Goal: Navigation & Orientation: Find specific page/section

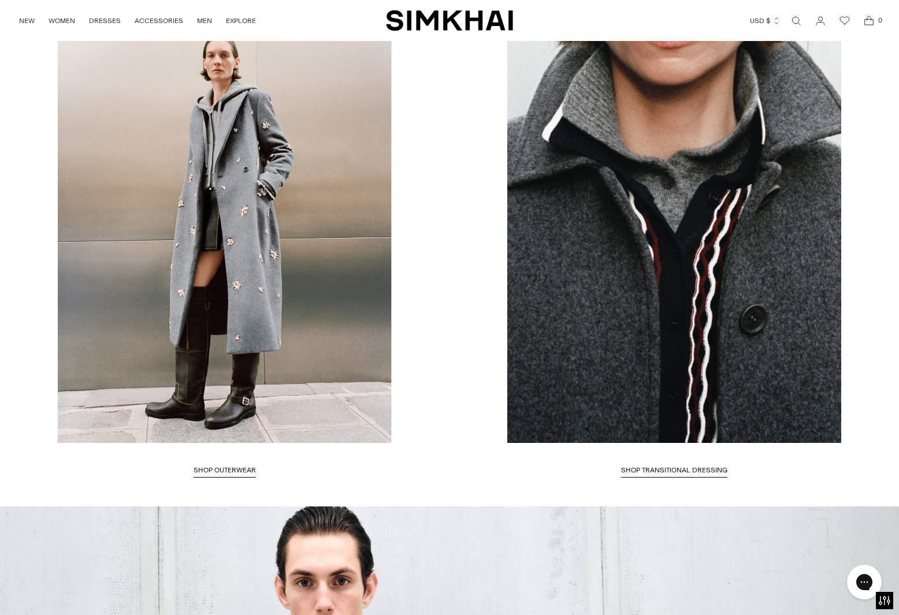
scroll to position [1994, 0]
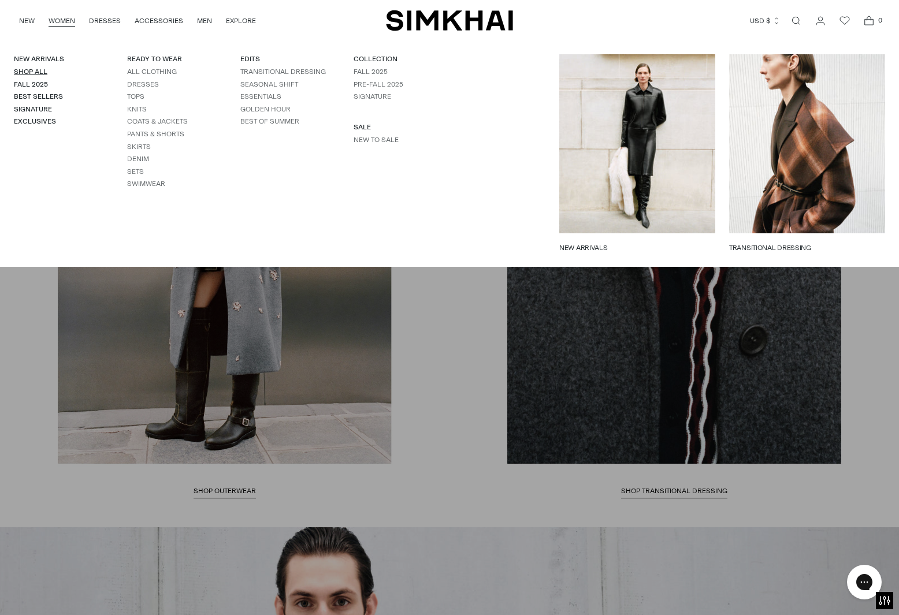
click at [27, 69] on link "Shop All" at bounding box center [31, 72] width 34 height 8
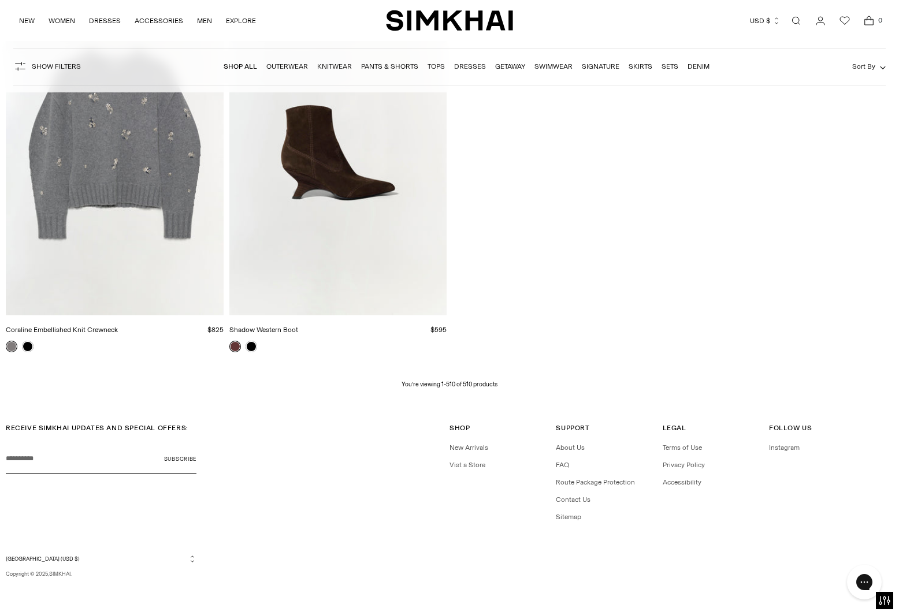
scroll to position [49233, 0]
click at [562, 446] on link "About Us" at bounding box center [570, 449] width 29 height 8
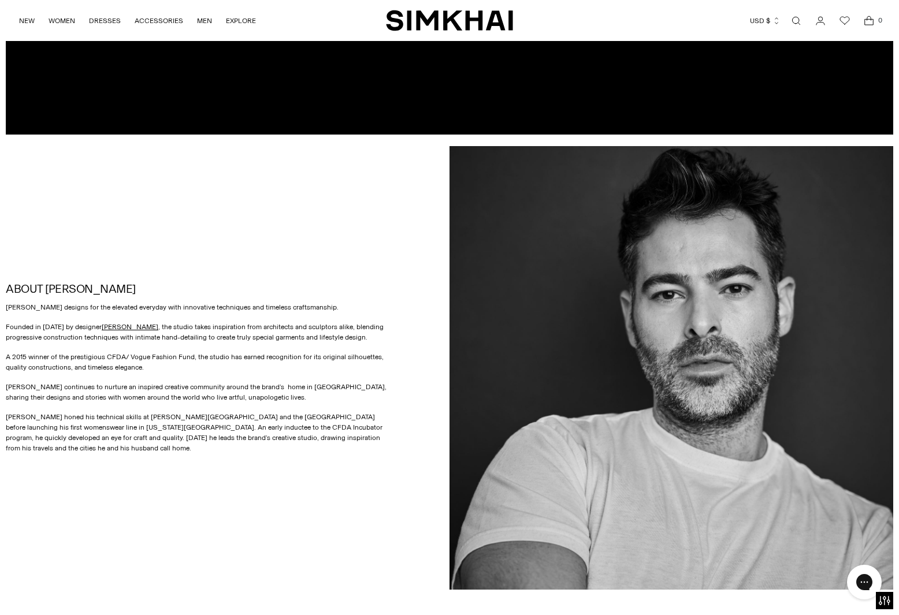
scroll to position [437, 0]
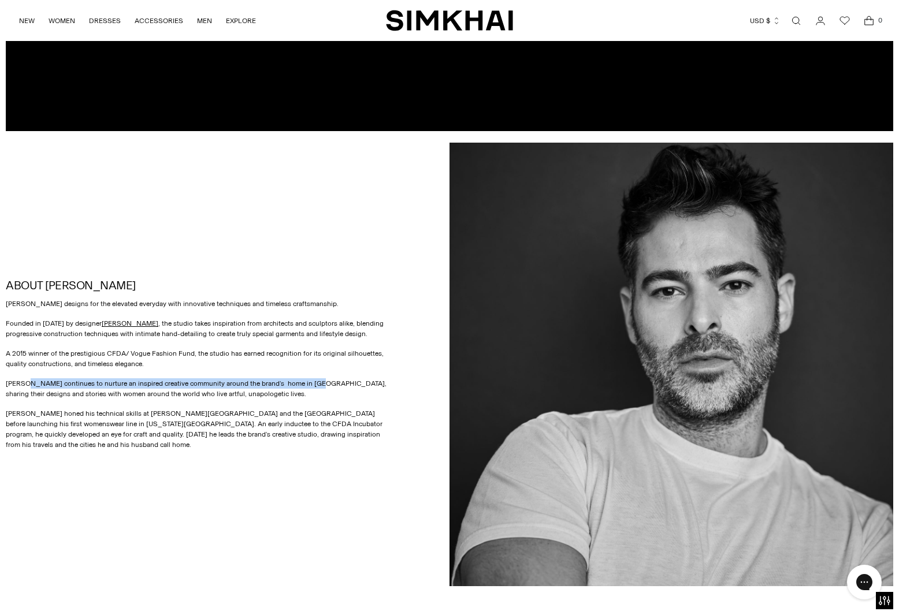
drag, startPoint x: 32, startPoint y: 383, endPoint x: 316, endPoint y: 381, distance: 284.3
click at [312, 381] on p "SIMKHAI continues to nurture an inspired creative community around the brand’s …" at bounding box center [196, 388] width 381 height 21
click at [253, 399] on div "SIMKHAI designs for the elevated everyday with innovative techniques and timele…" at bounding box center [196, 374] width 381 height 151
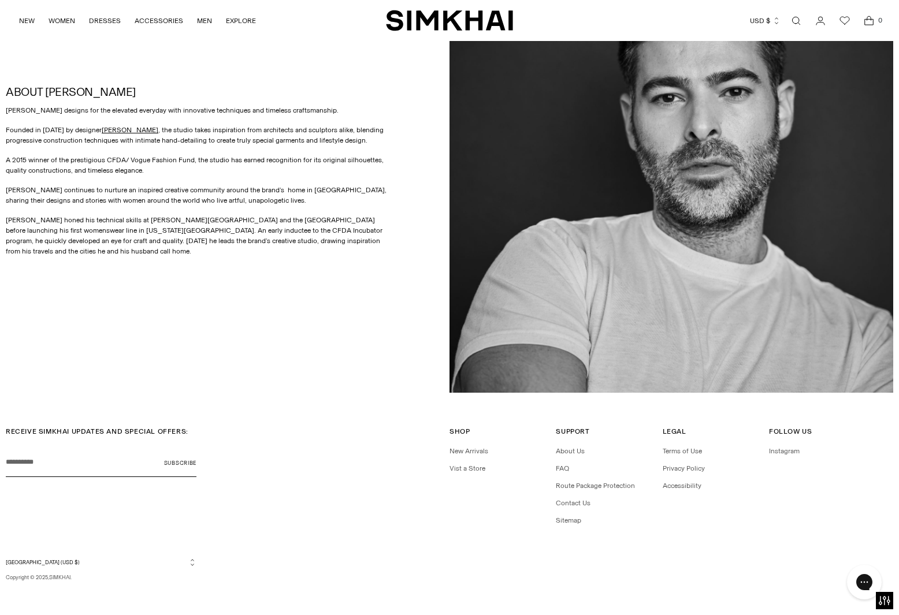
scroll to position [631, 1]
click at [561, 500] on link "Contact Us" at bounding box center [573, 503] width 35 height 8
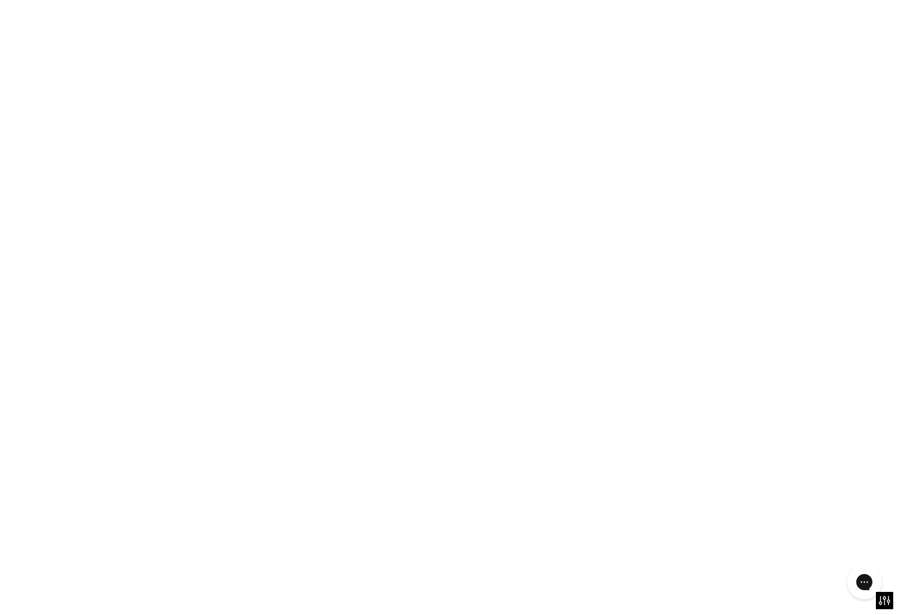
scroll to position [631, 0]
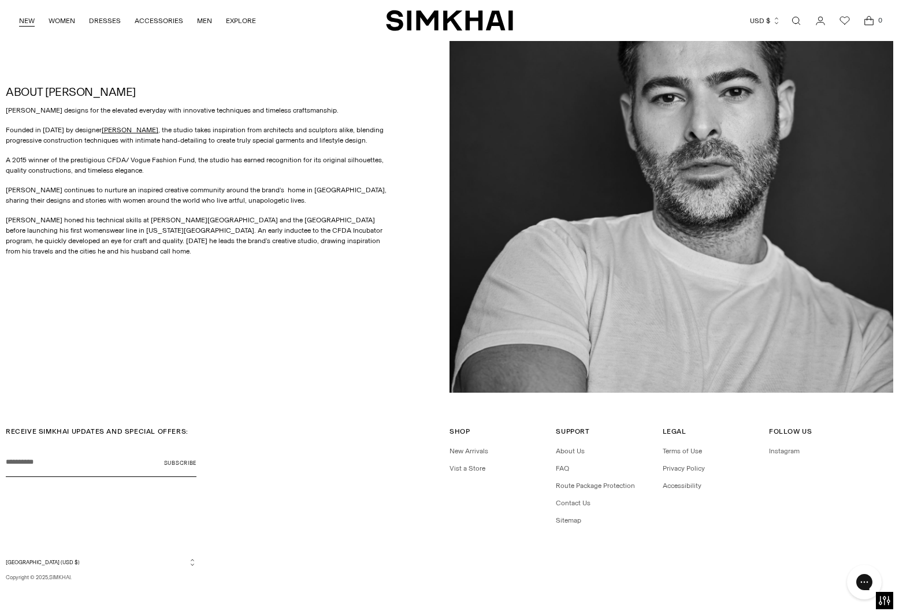
click at [31, 17] on link "NEW" at bounding box center [27, 20] width 16 height 25
